Goal: Information Seeking & Learning: Find specific fact

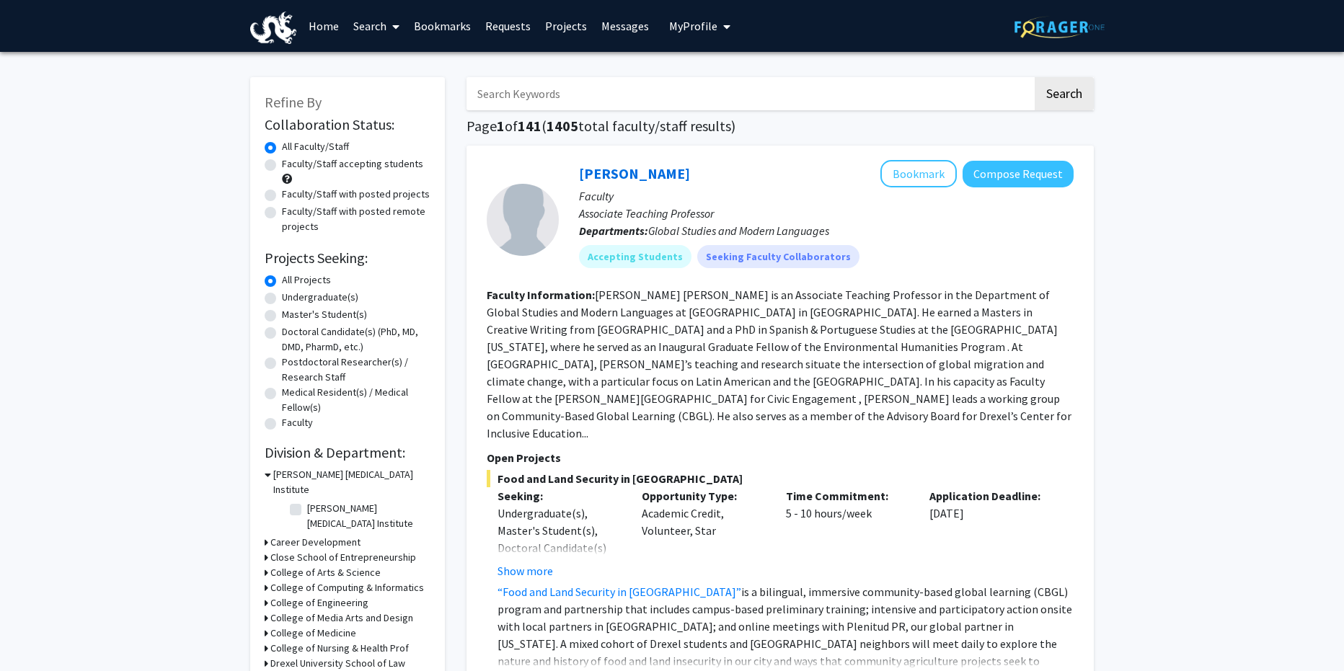
click at [671, 103] on input "Search Keywords" at bounding box center [749, 93] width 566 height 33
type input "[PERSON_NAME]"
click at [1034, 77] on button "Search" at bounding box center [1063, 93] width 59 height 33
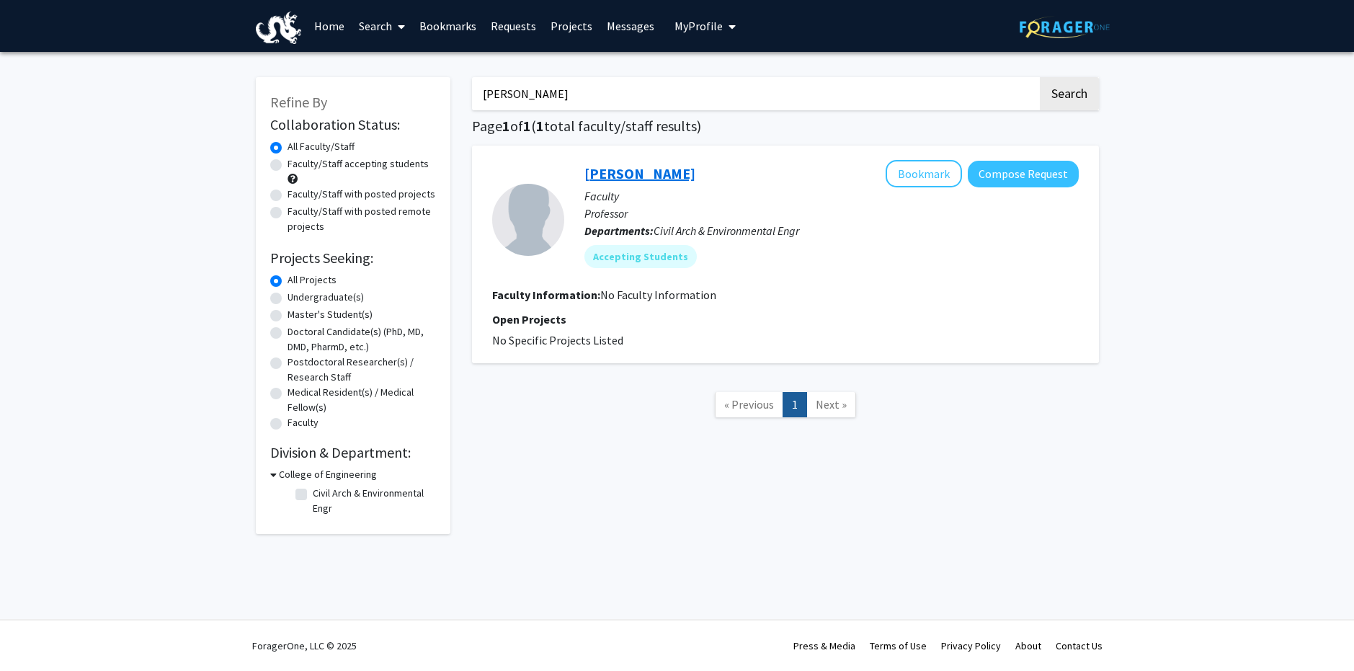
click at [659, 177] on link "[PERSON_NAME]" at bounding box center [640, 173] width 111 height 18
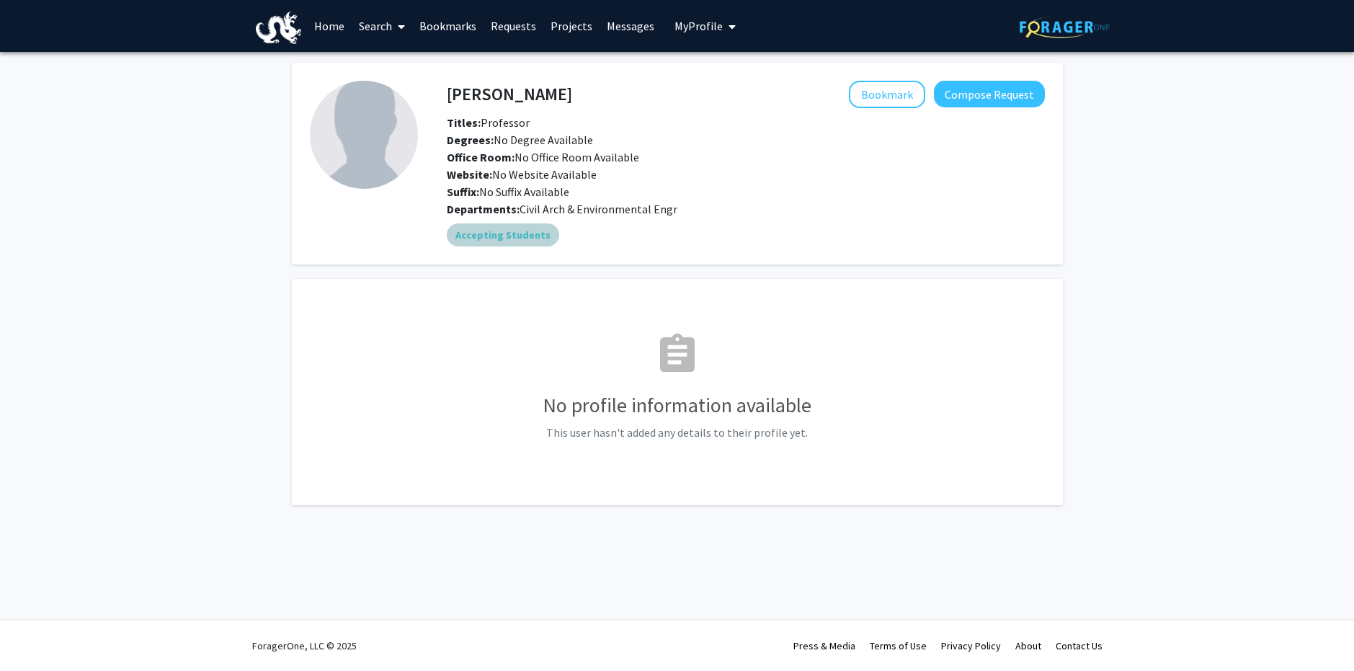
click at [519, 238] on mat-chip "Accepting Students" at bounding box center [503, 234] width 112 height 23
click at [667, 341] on mat-icon "assignment" at bounding box center [677, 355] width 46 height 46
click at [551, 214] on span "Civil Arch & Environmental Engr" at bounding box center [599, 209] width 158 height 14
click at [620, 208] on span "Civil Arch & Environmental Engr" at bounding box center [599, 209] width 158 height 14
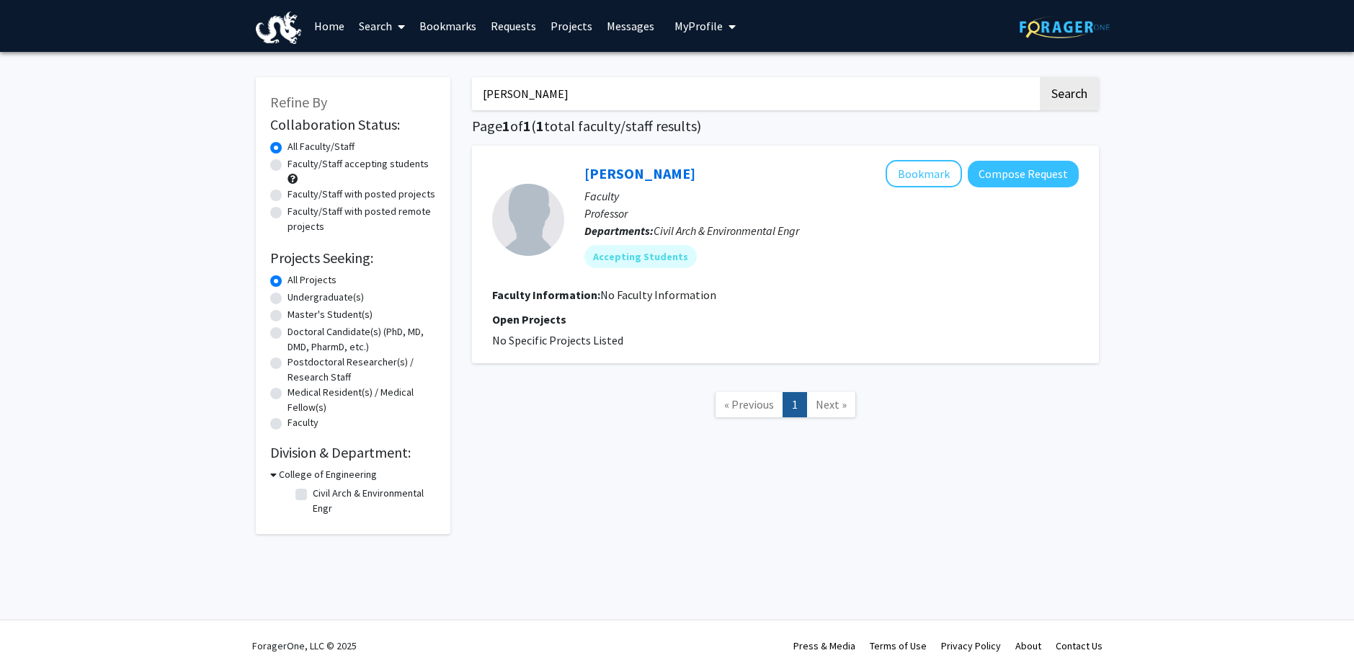
click at [574, 105] on input "[PERSON_NAME]" at bounding box center [755, 93] width 566 height 33
type input "[PERSON_NAME]"
click at [1040, 77] on button "Search" at bounding box center [1069, 93] width 59 height 33
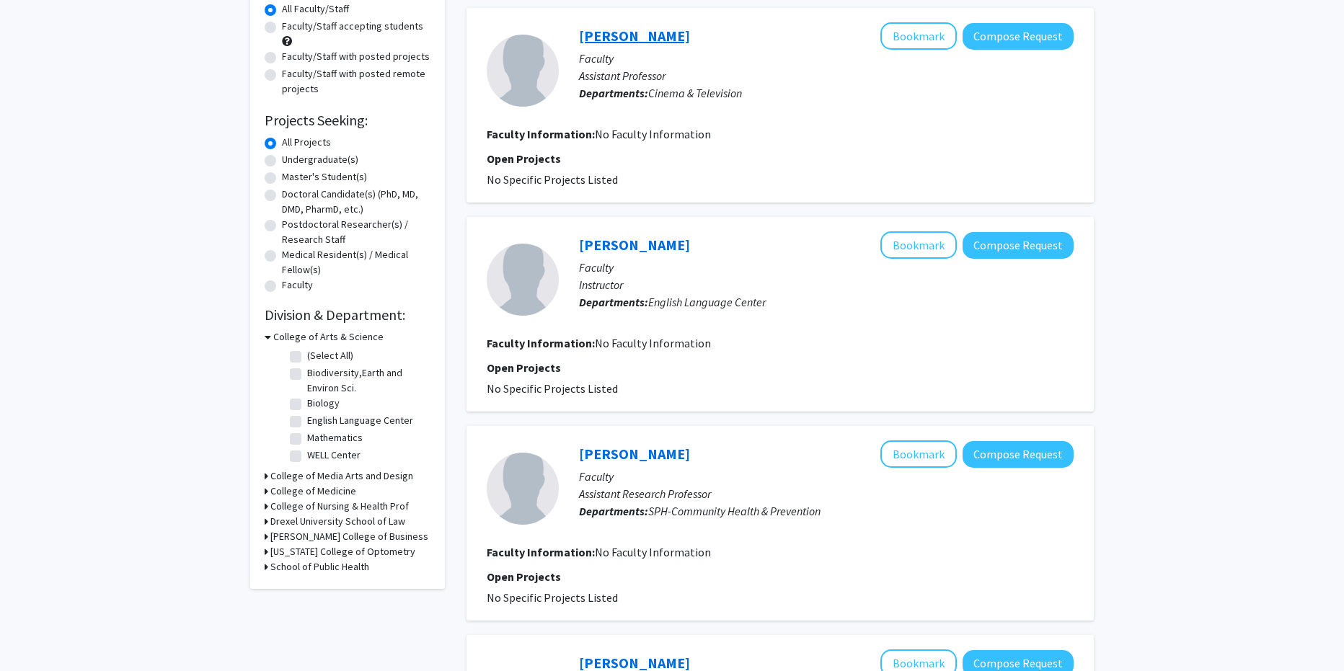
scroll to position [144, 0]
